Goal: Information Seeking & Learning: Learn about a topic

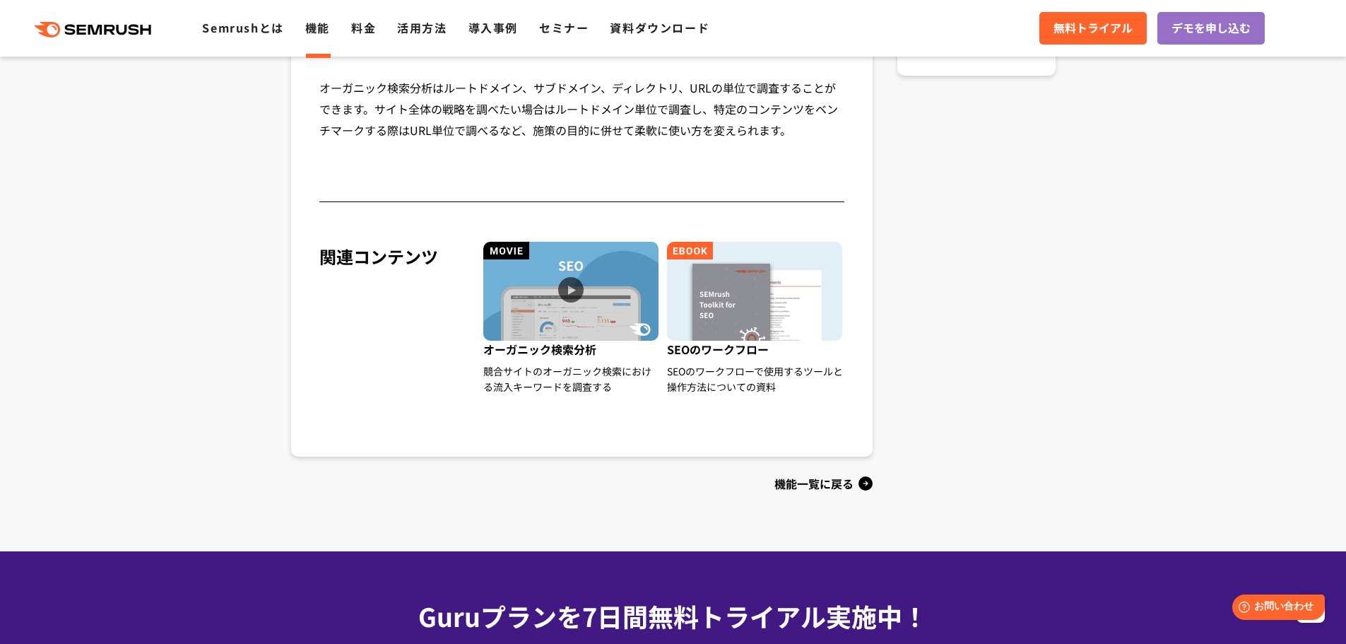
scroll to position [1343, 0]
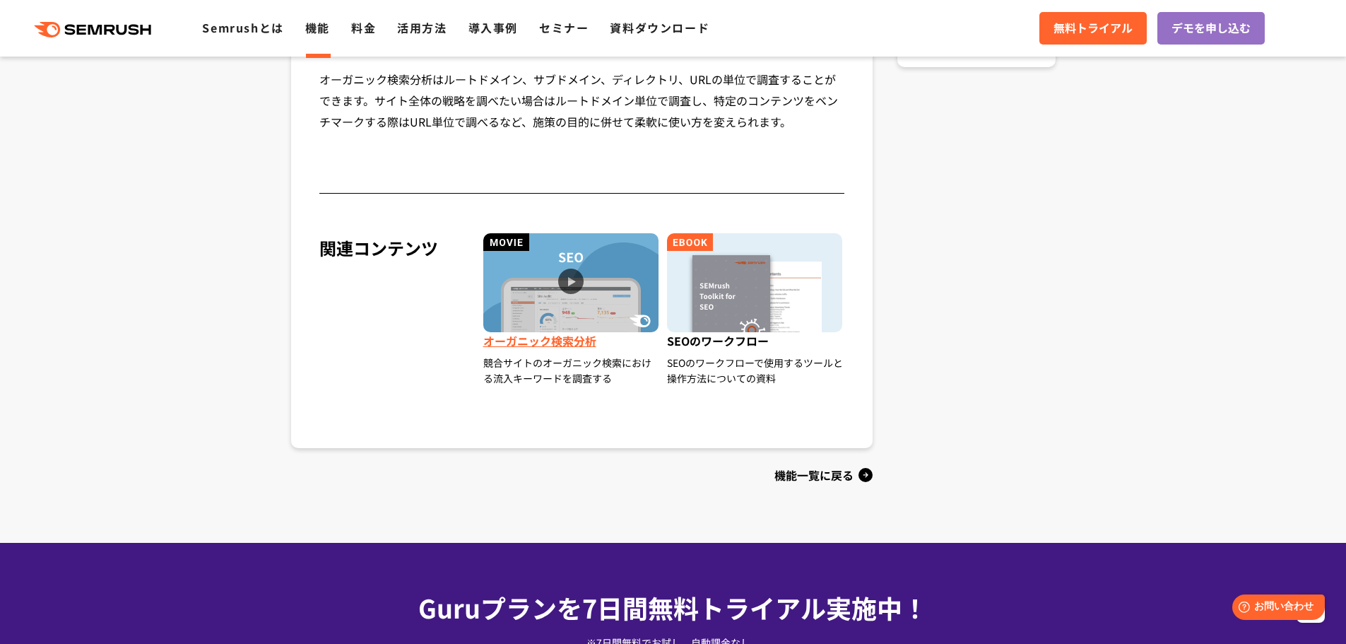
click at [566, 285] on img at bounding box center [570, 282] width 175 height 99
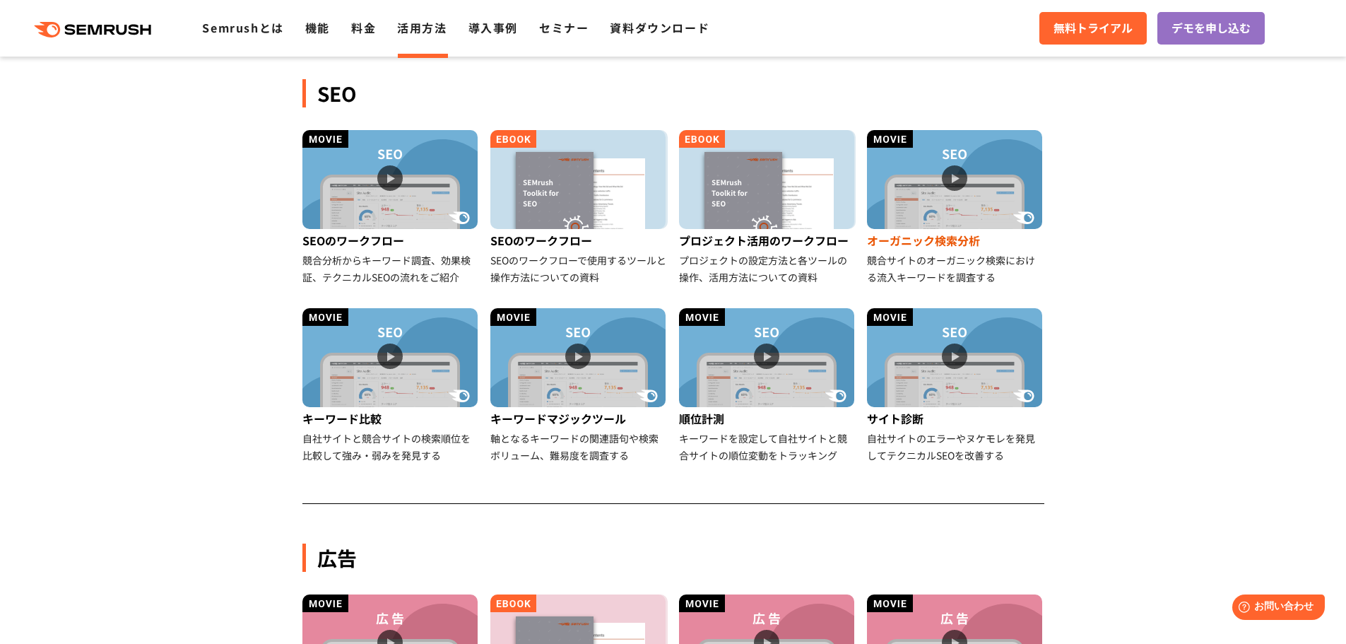
click at [950, 168] on img at bounding box center [954, 179] width 175 height 99
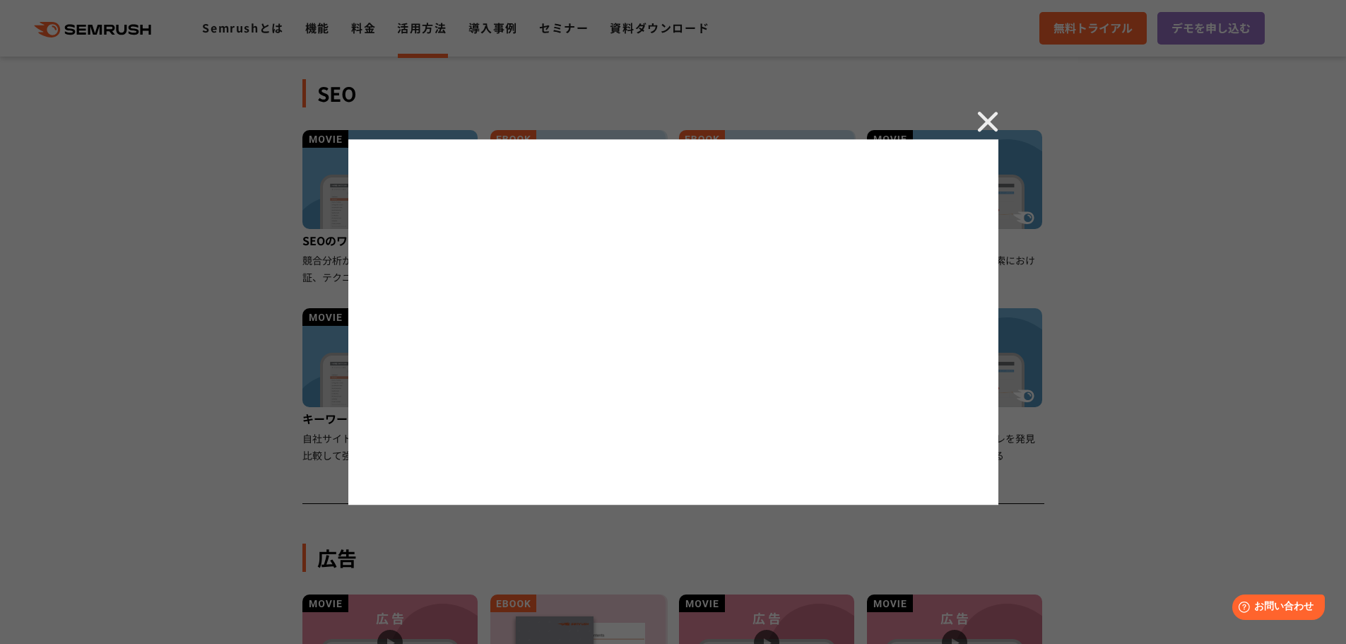
click at [1237, 280] on div at bounding box center [673, 322] width 1346 height 644
